Goal: Navigation & Orientation: Understand site structure

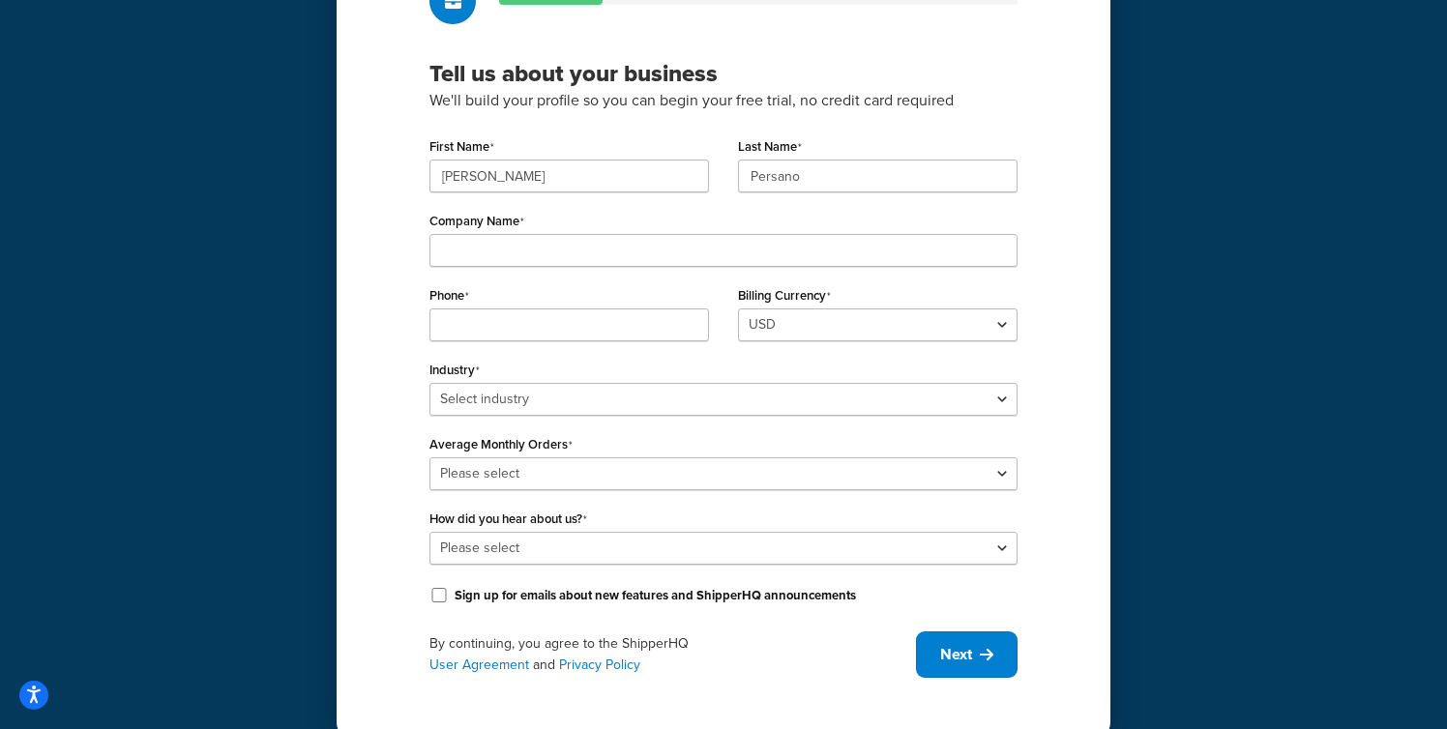
scroll to position [186, 0]
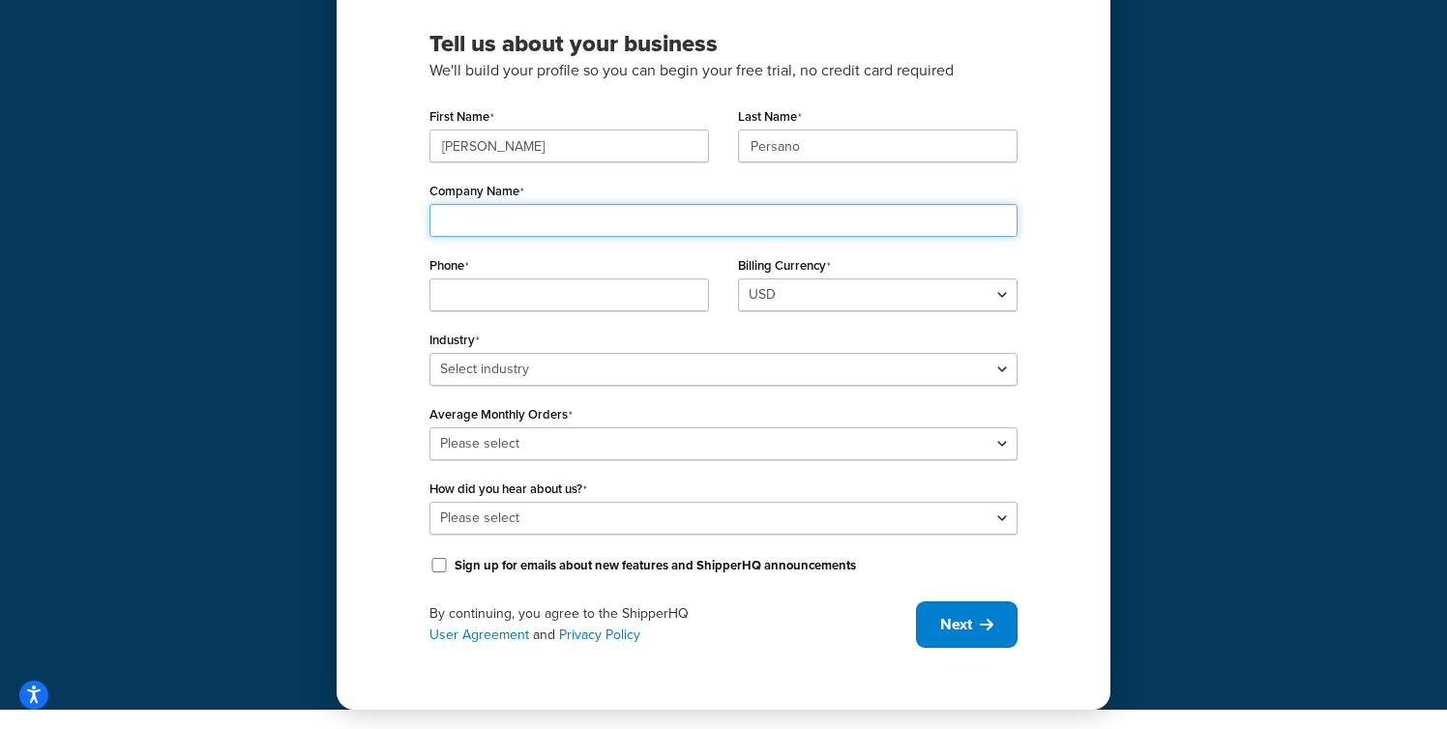
click at [675, 221] on input "Company Name" at bounding box center [723, 220] width 588 height 33
type input "Shopify"
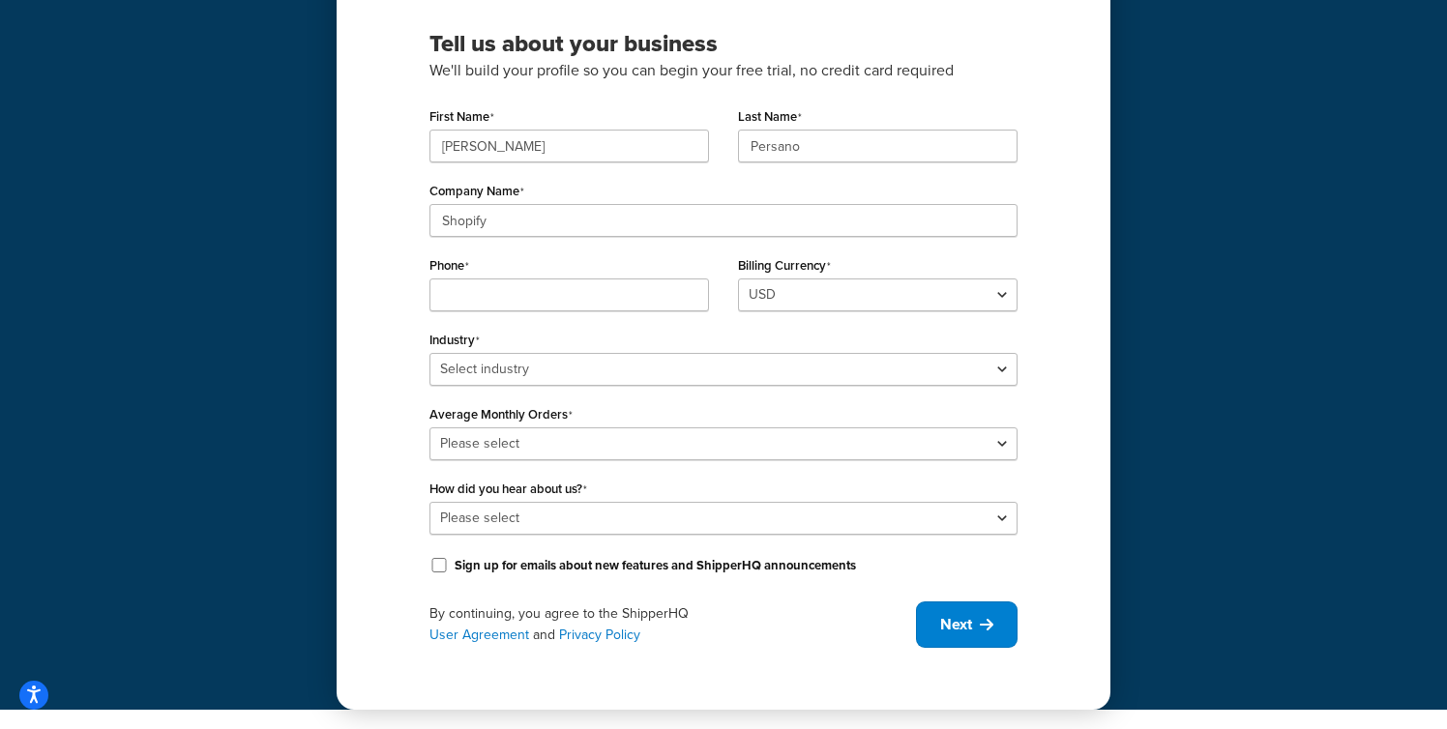
click at [142, 553] on div "Tell us about your business We'll build your profile so you can begin your free…" at bounding box center [723, 262] width 1447 height 896
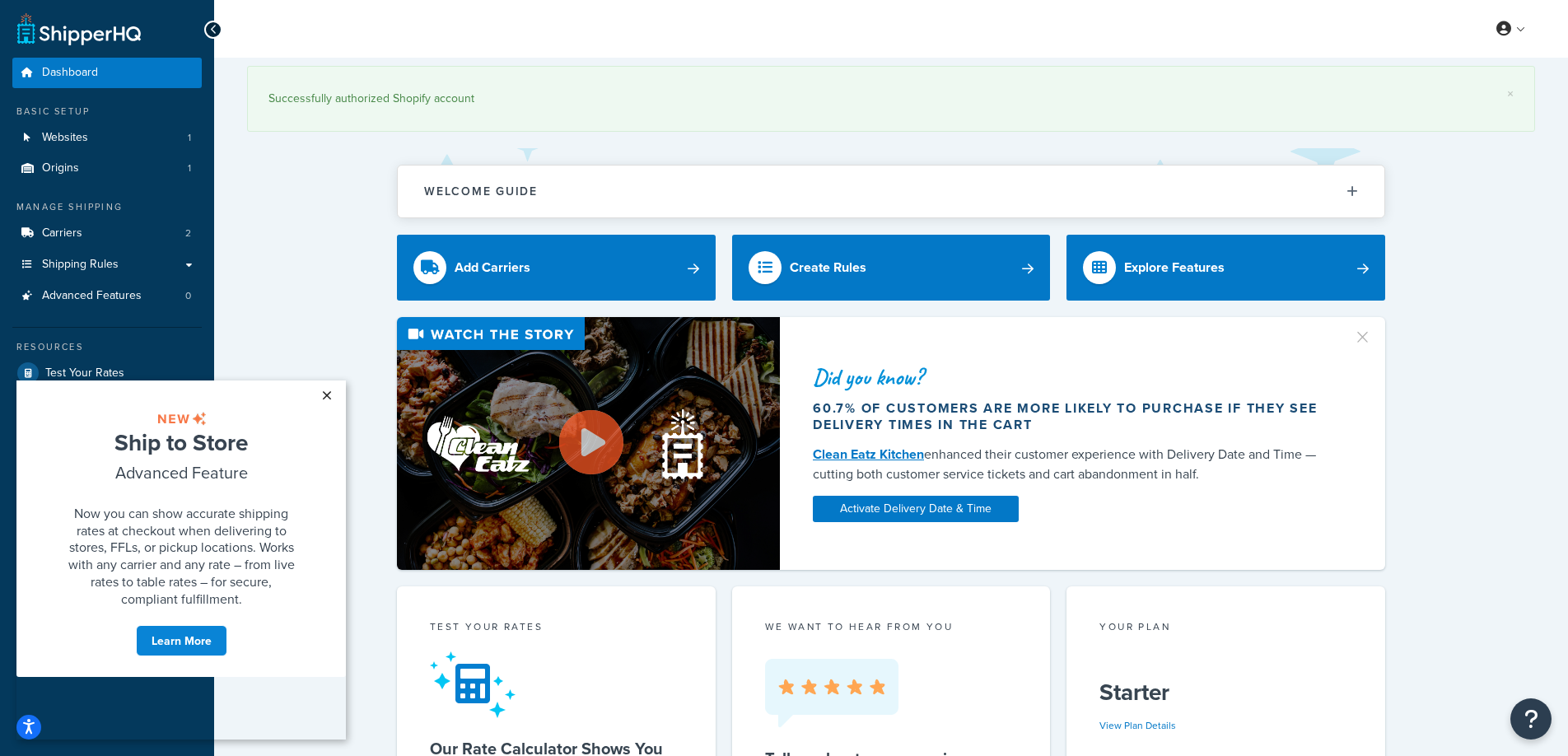
click at [330, 394] on link "×" at bounding box center [327, 395] width 29 height 30
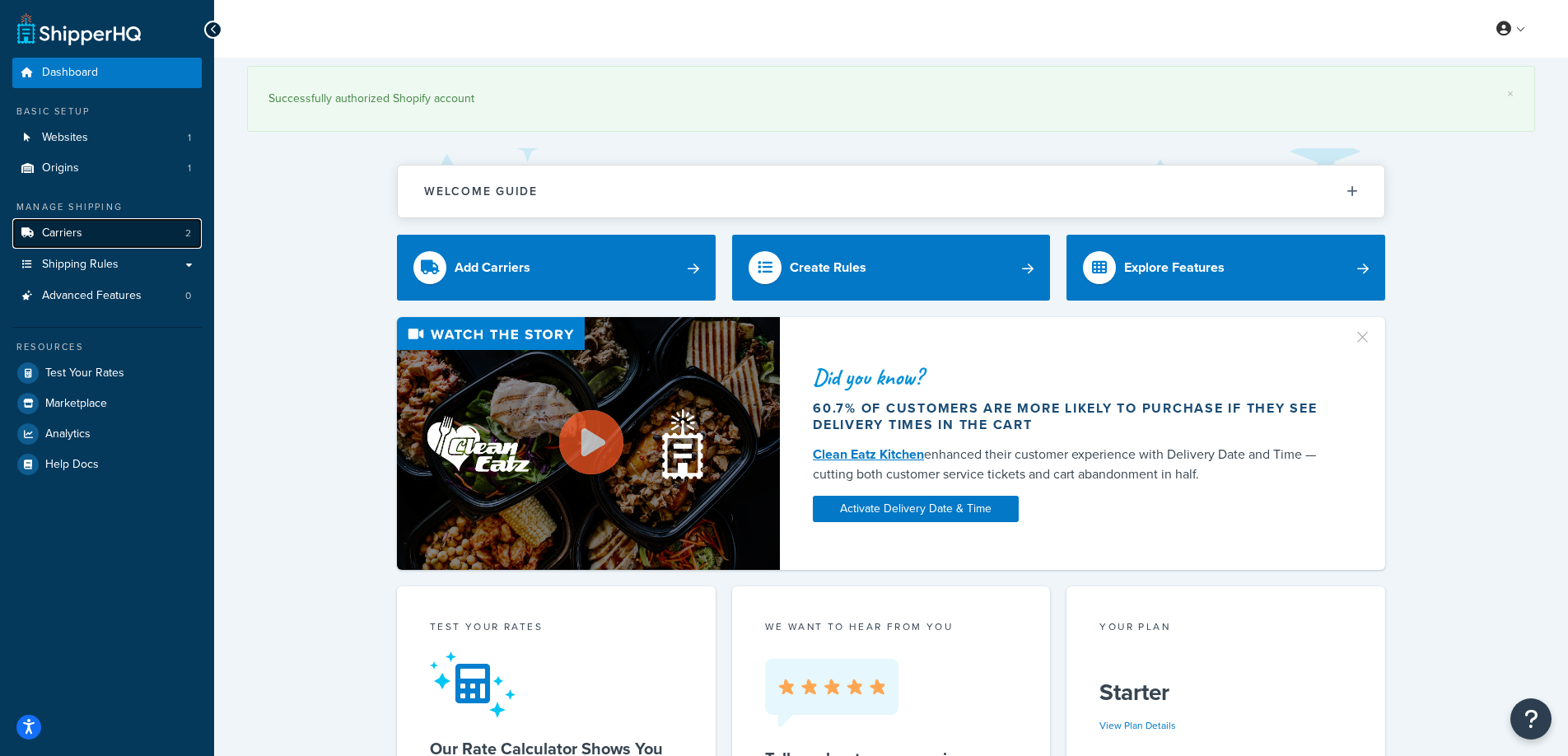
click at [82, 234] on link "Carriers 2" at bounding box center [107, 233] width 189 height 31
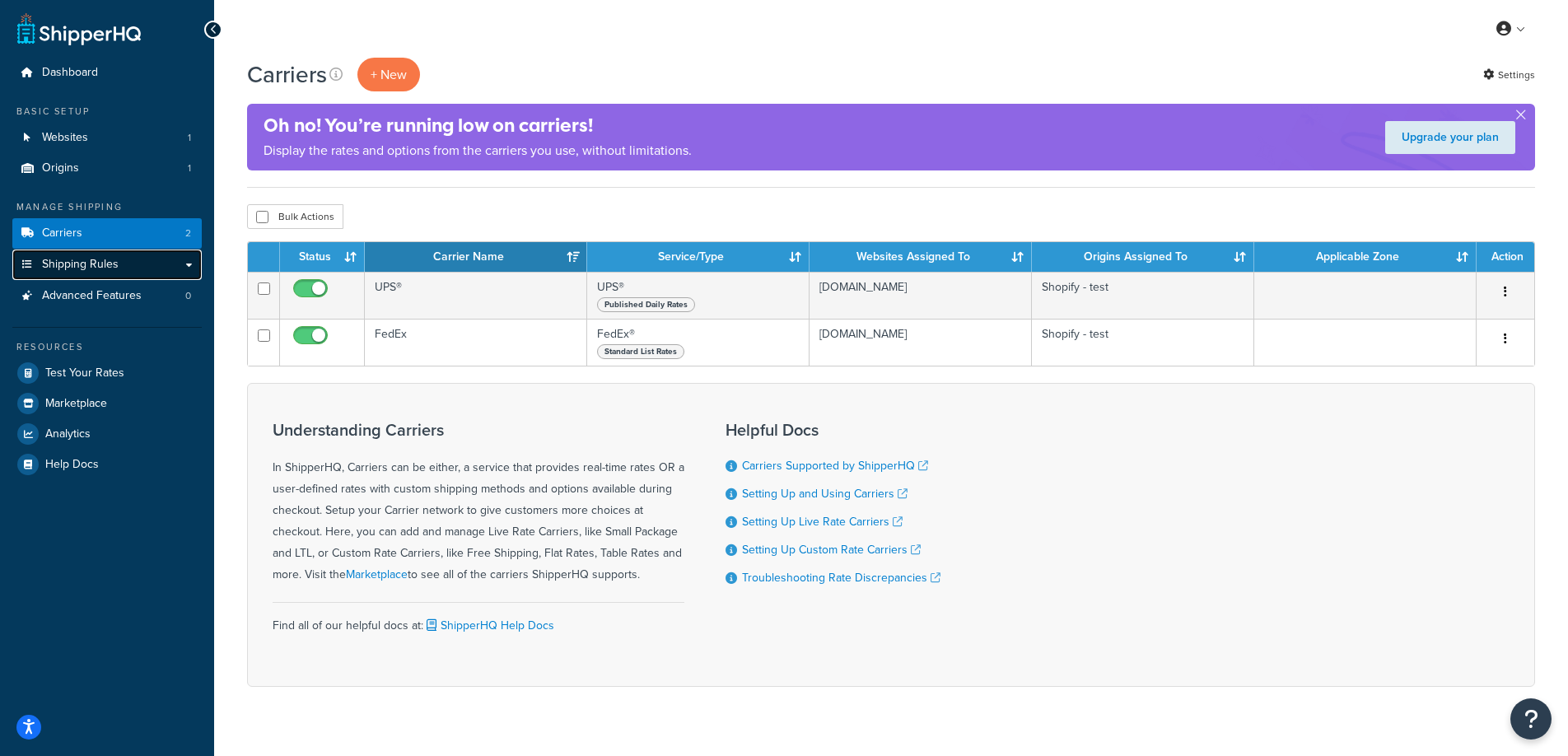
click at [172, 266] on link "Shipping Rules" at bounding box center [107, 265] width 189 height 31
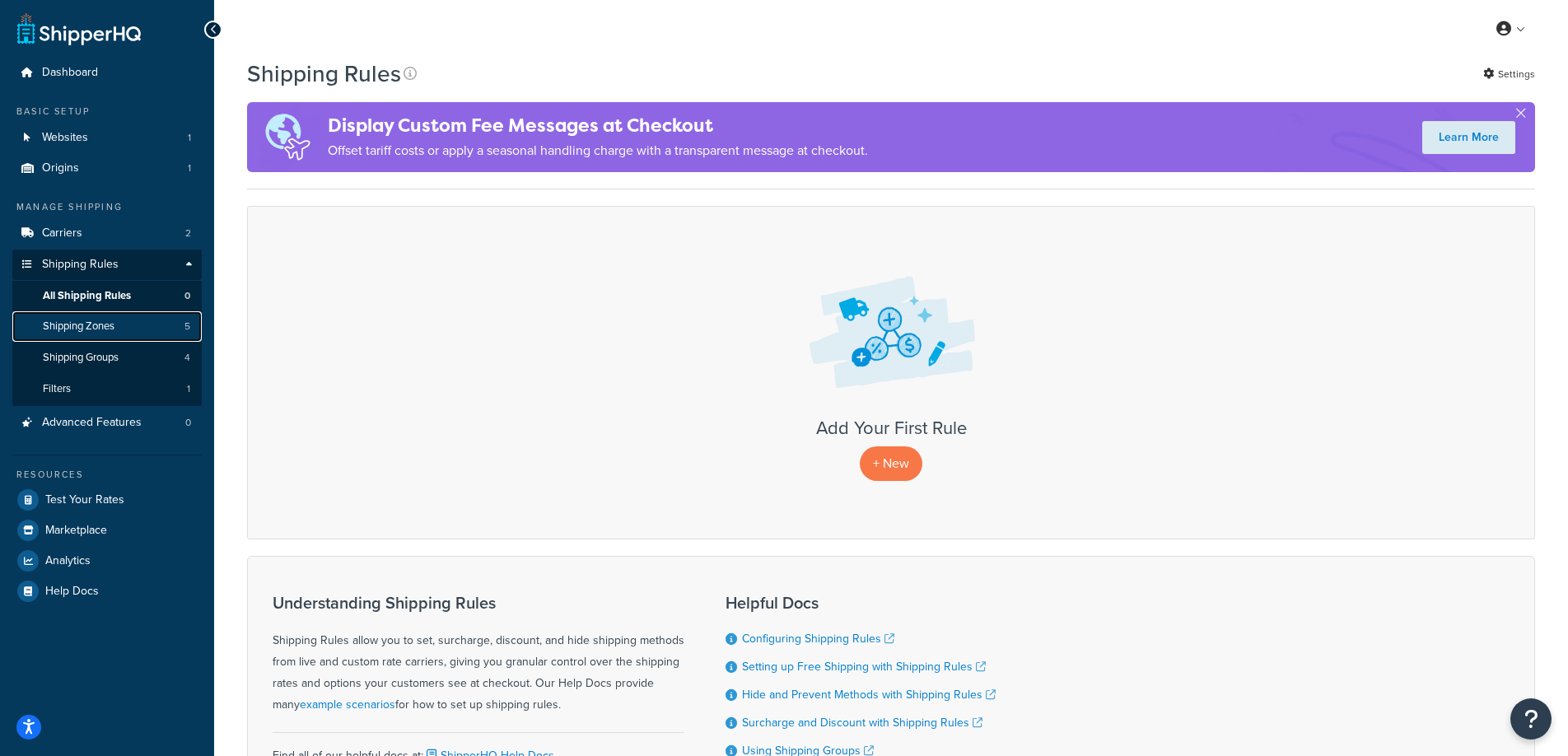
click at [130, 329] on link "Shipping Zones 5" at bounding box center [107, 327] width 189 height 31
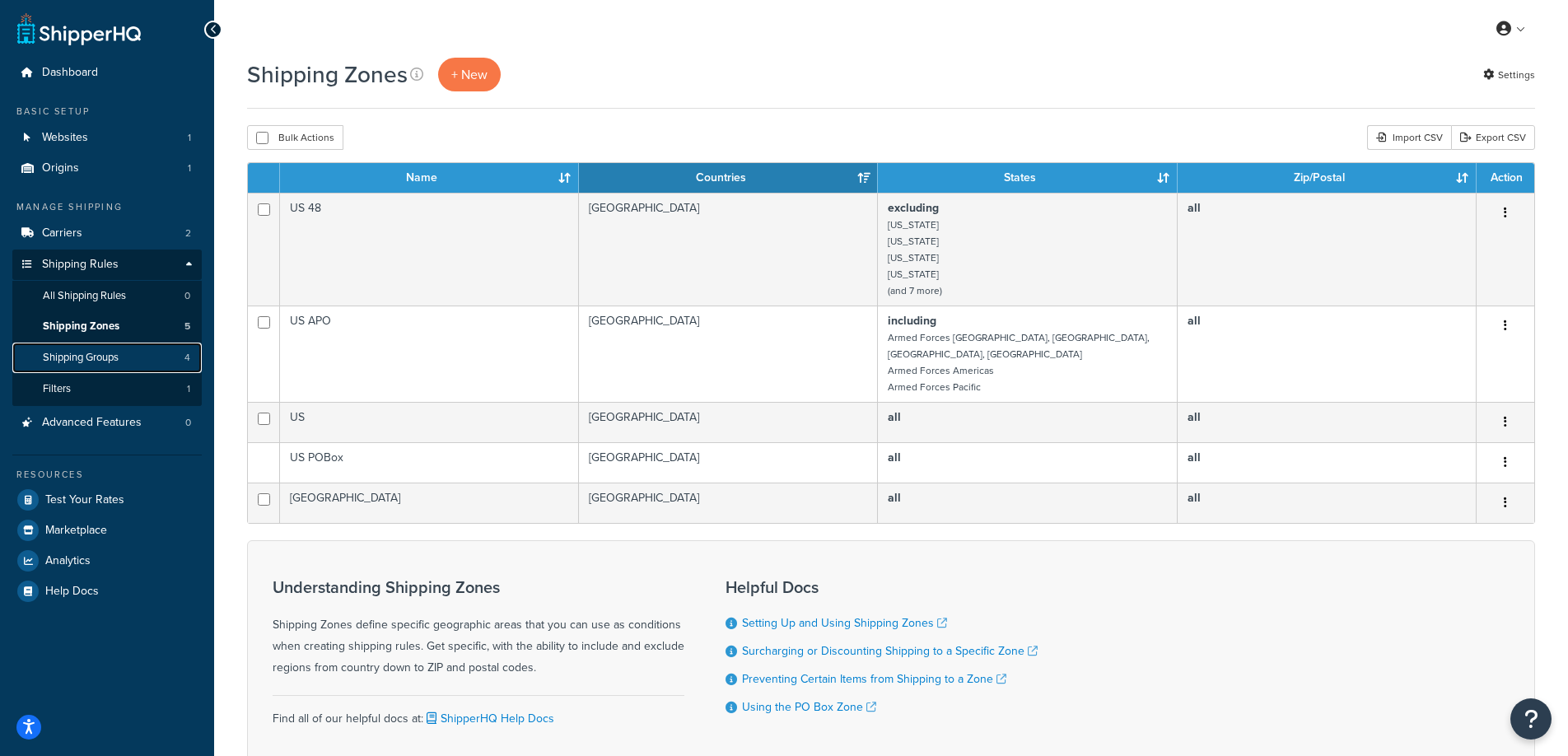
click at [123, 361] on link "Shipping Groups 4" at bounding box center [107, 358] width 189 height 31
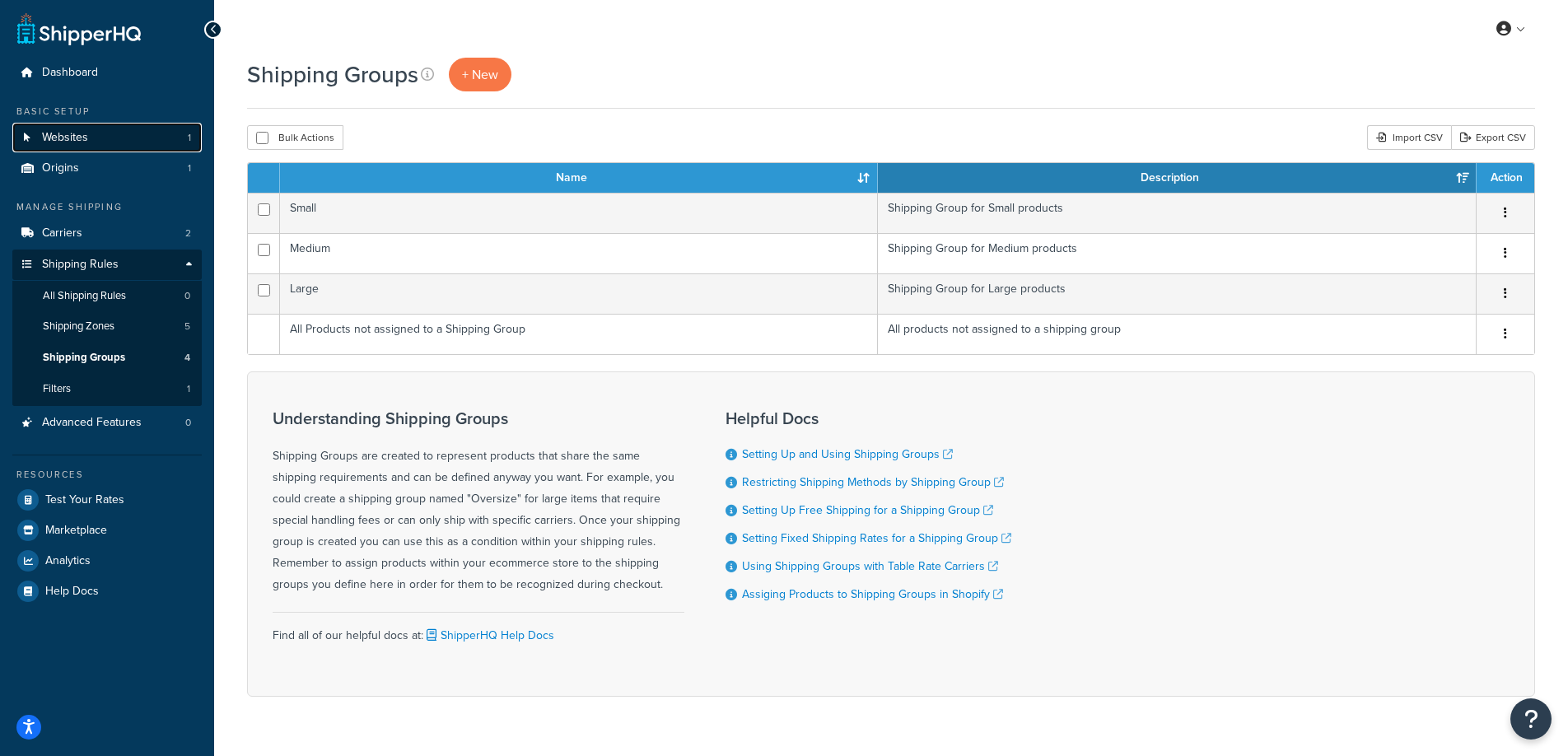
click at [147, 135] on link "Websites 1" at bounding box center [107, 138] width 189 height 31
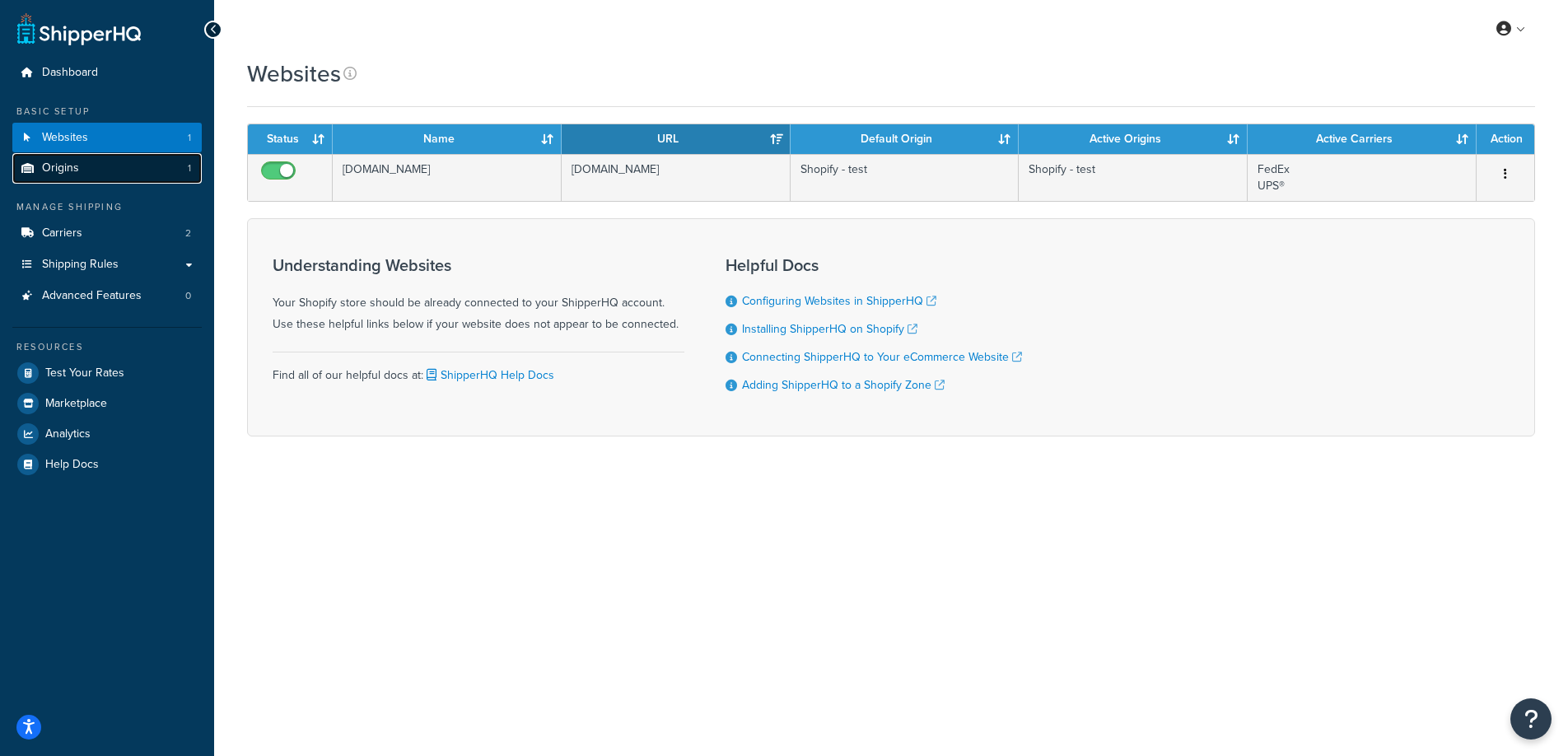
click at [144, 169] on link "Origins 1" at bounding box center [107, 169] width 189 height 31
